Goal: Check status: Check status

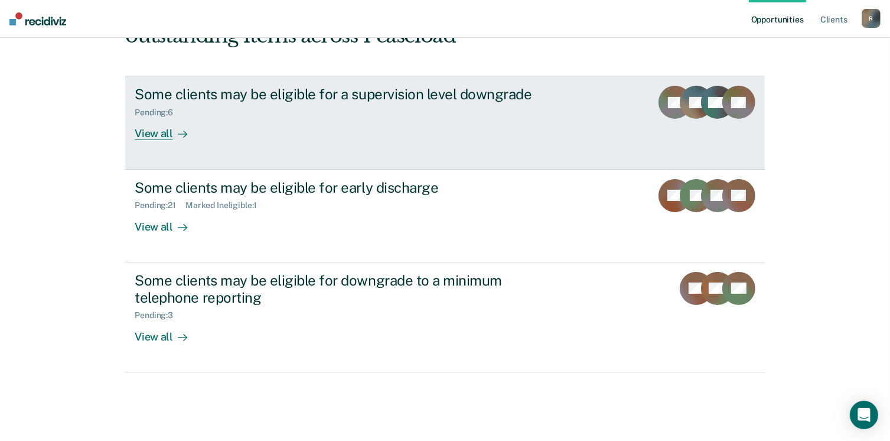
scroll to position [161, 0]
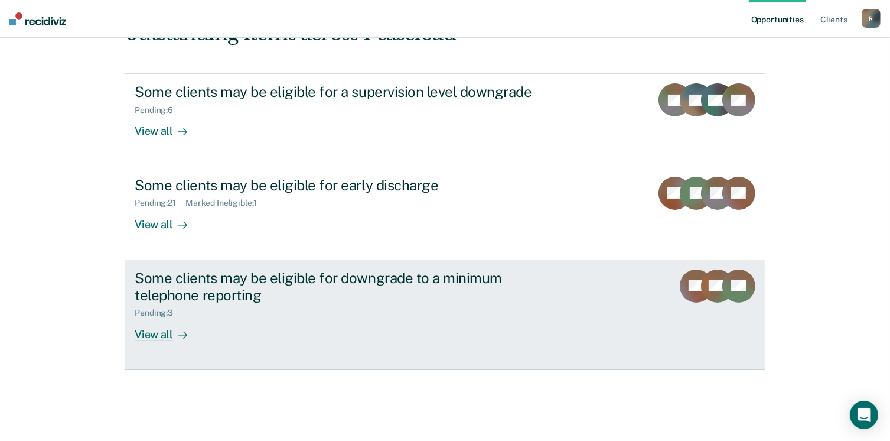
click at [158, 334] on div "View all" at bounding box center [168, 329] width 66 height 23
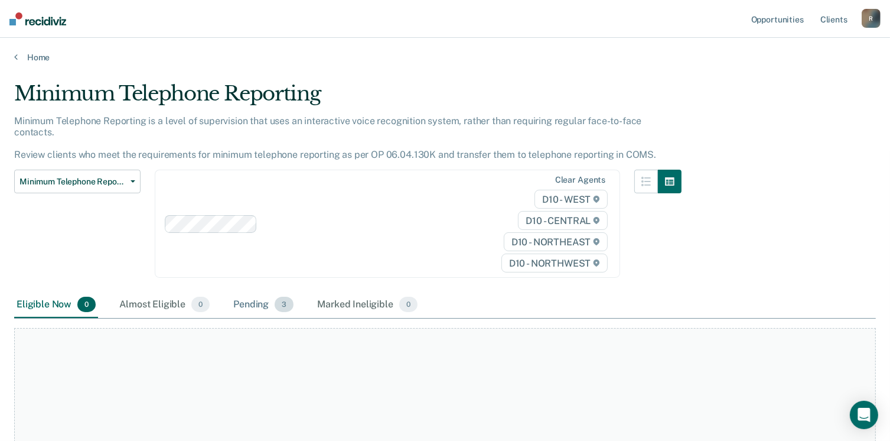
click at [259, 293] on div "Pending 3" at bounding box center [263, 305] width 65 height 26
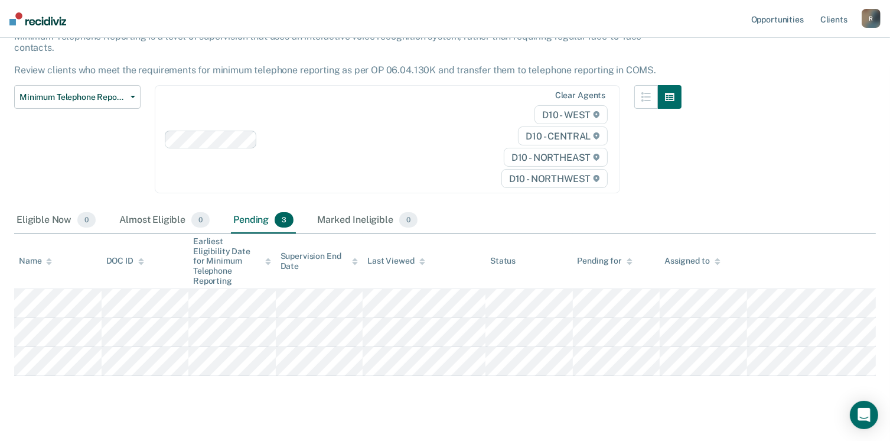
scroll to position [92, 0]
